Goal: Task Accomplishment & Management: Manage account settings

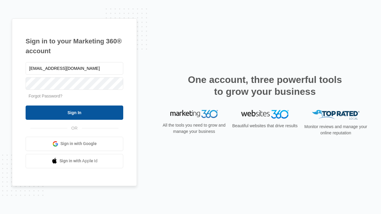
click at [74, 112] on input "Sign In" at bounding box center [75, 113] width 98 height 14
